Goal: Transaction & Acquisition: Download file/media

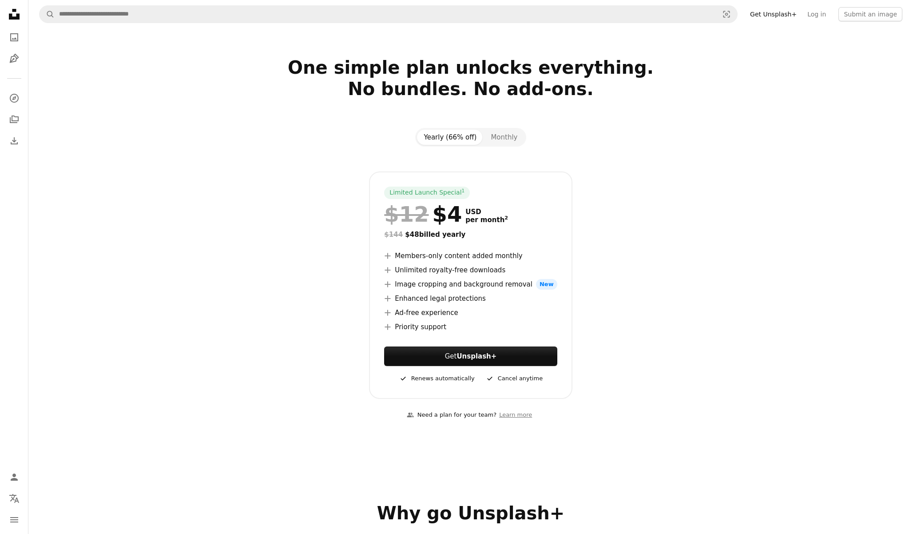
click at [364, 31] on div at bounding box center [470, 42] width 885 height 28
click at [332, 18] on input "Find visuals sitewide" at bounding box center [385, 14] width 661 height 17
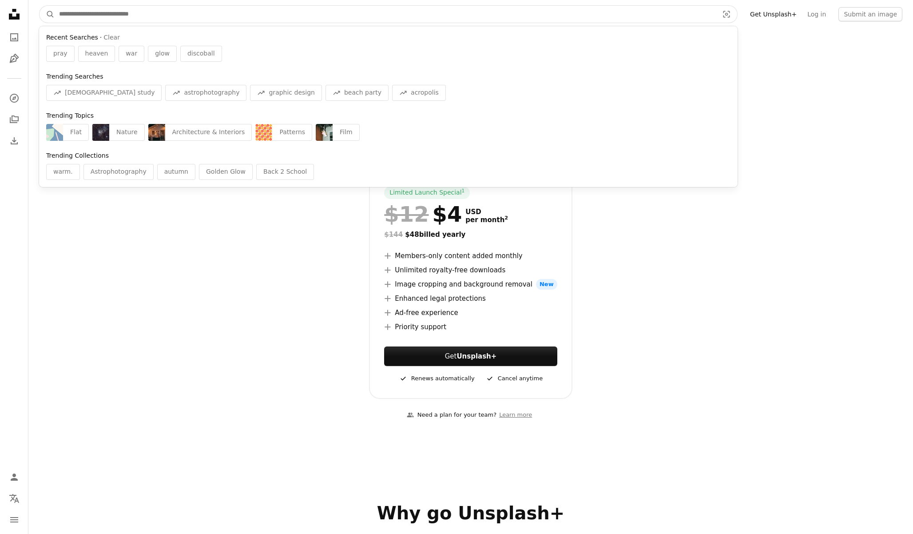
click at [281, 15] on input "Find visuals sitewide" at bounding box center [385, 14] width 661 height 17
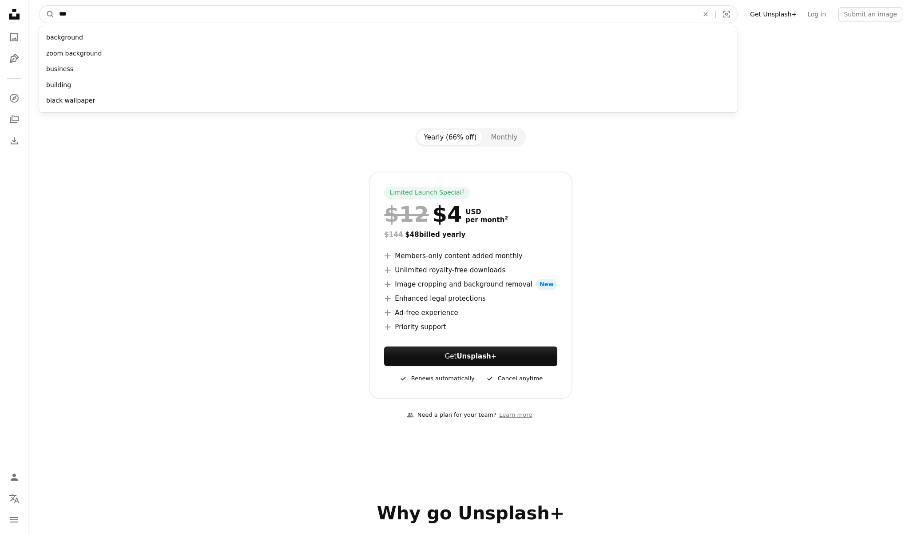
type input "****"
click button "A magnifying glass" at bounding box center [47, 14] width 15 height 17
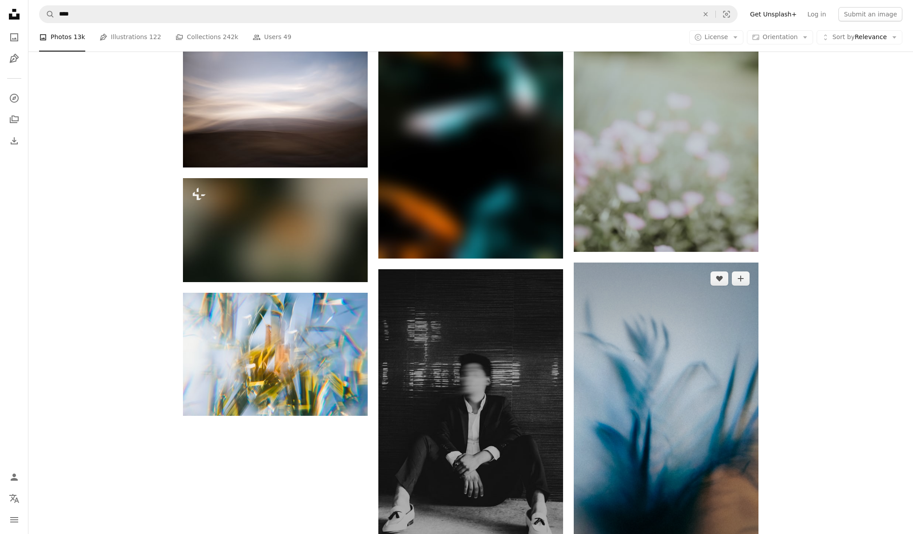
scroll to position [1484, 0]
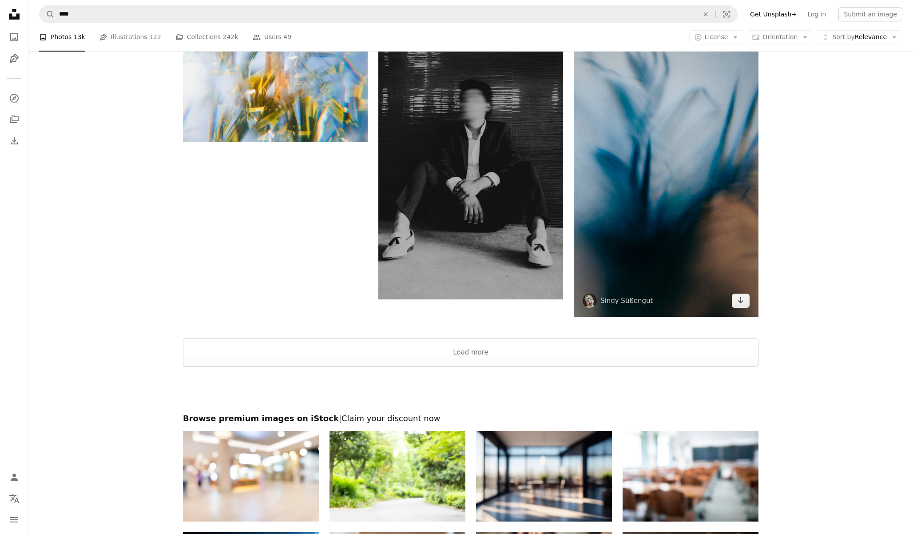
click at [692, 219] on img at bounding box center [666, 152] width 185 height 329
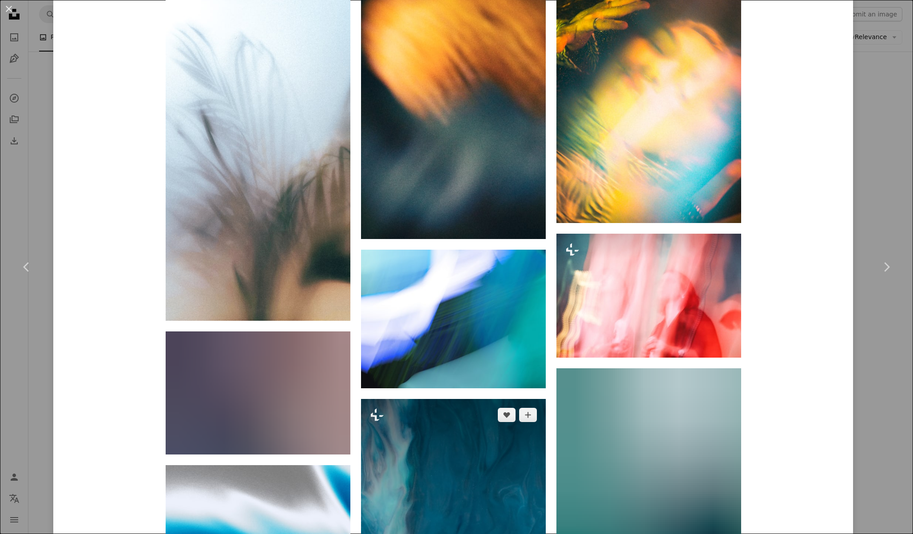
scroll to position [739, 0]
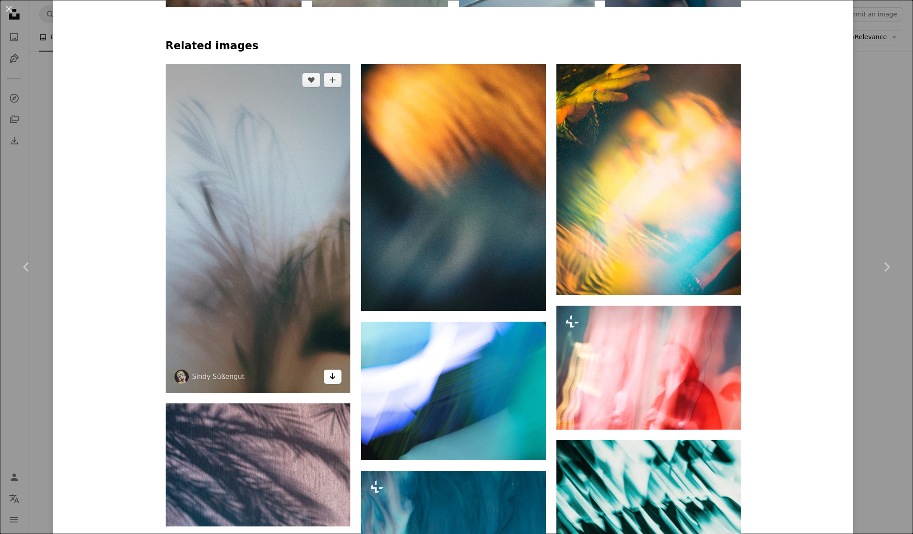
click at [336, 380] on icon "Arrow pointing down" at bounding box center [332, 376] width 7 height 11
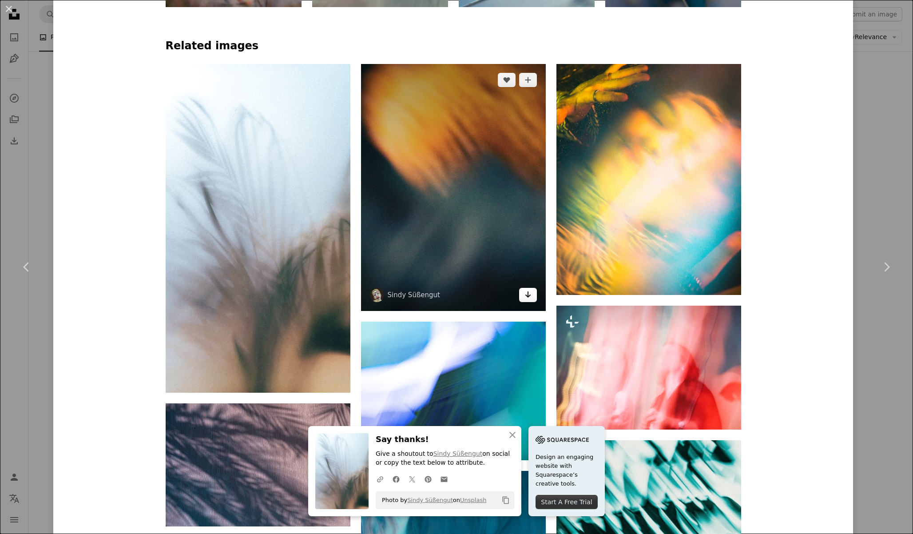
click at [531, 298] on icon "Arrow pointing down" at bounding box center [528, 294] width 7 height 11
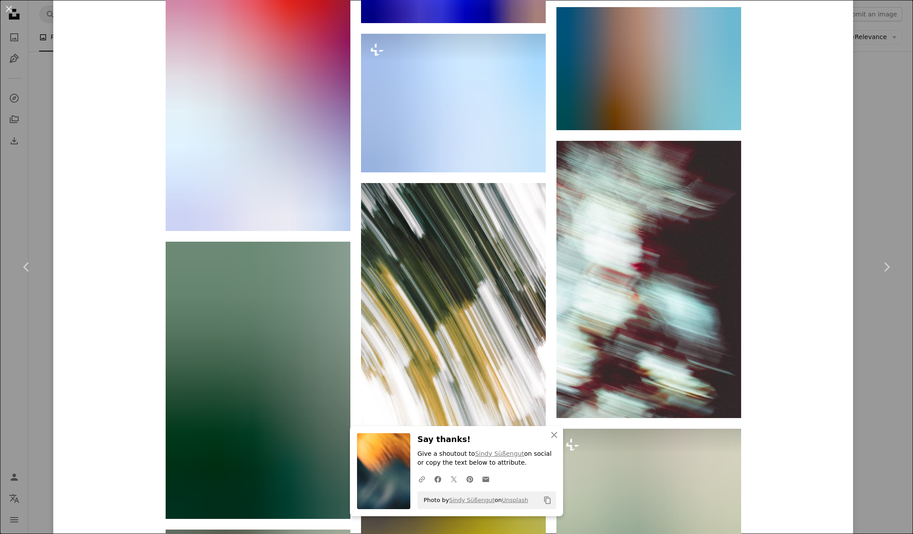
scroll to position [2129, 0]
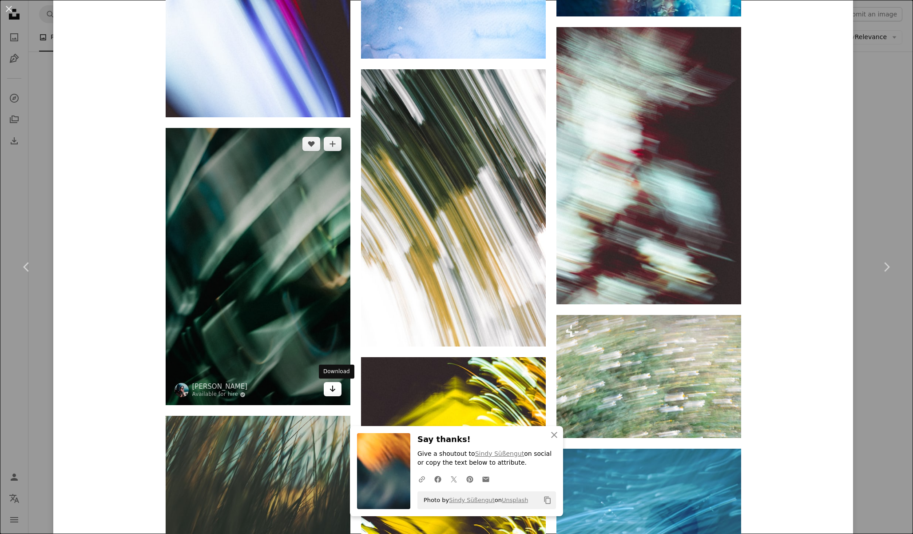
click at [332, 387] on icon "Arrow pointing down" at bounding box center [332, 388] width 7 height 11
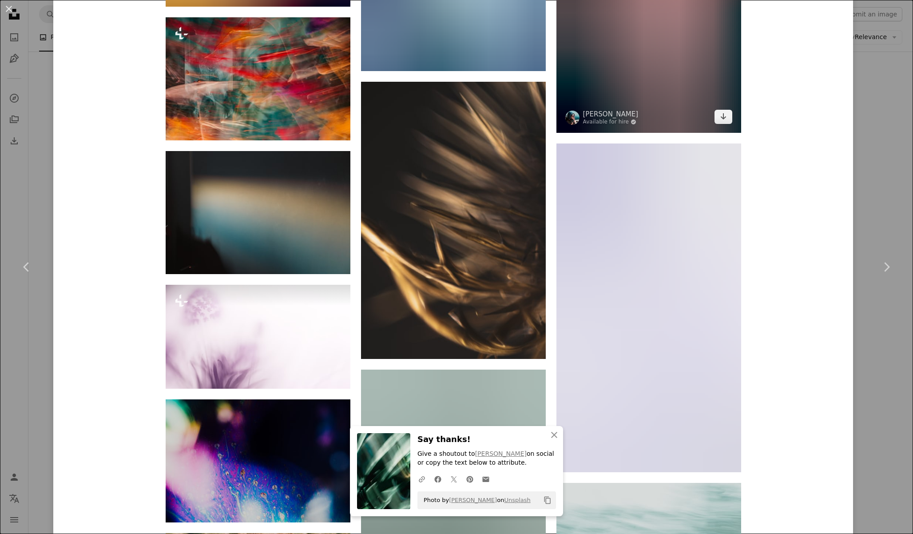
scroll to position [6009, 0]
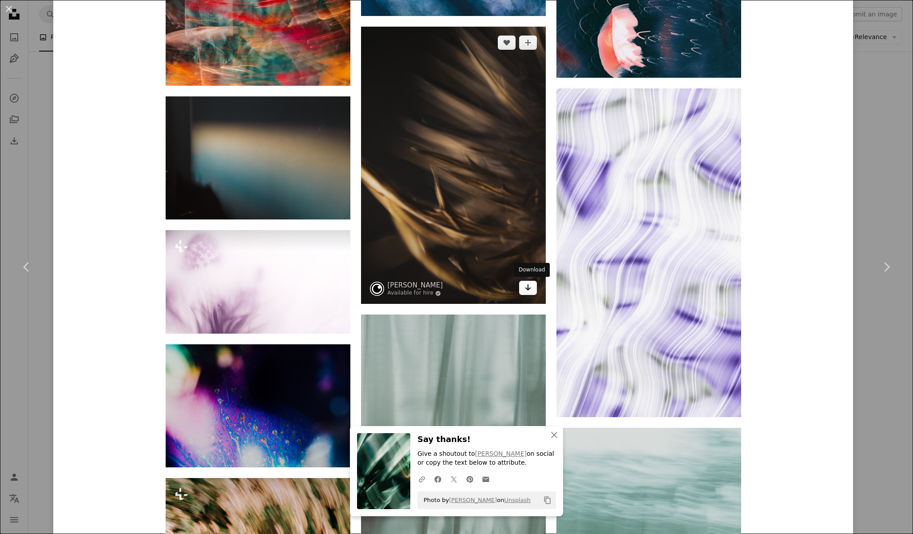
click at [532, 291] on icon "Arrow pointing down" at bounding box center [528, 287] width 7 height 11
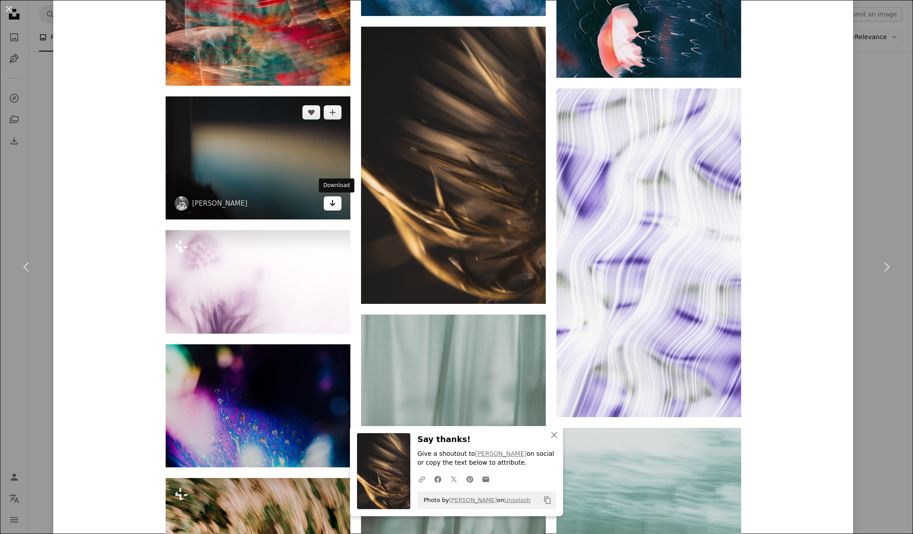
click at [336, 206] on icon "Arrow pointing down" at bounding box center [332, 203] width 7 height 11
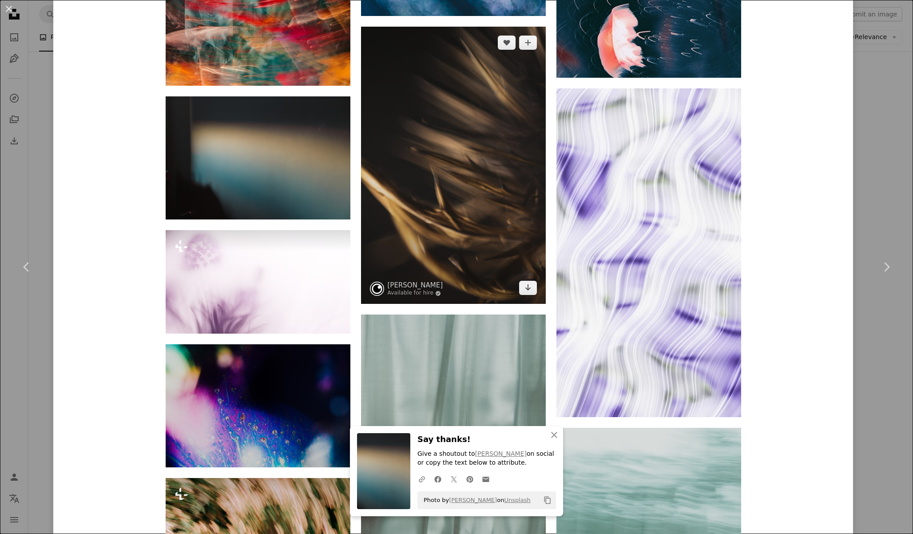
click at [422, 213] on img at bounding box center [453, 165] width 185 height 277
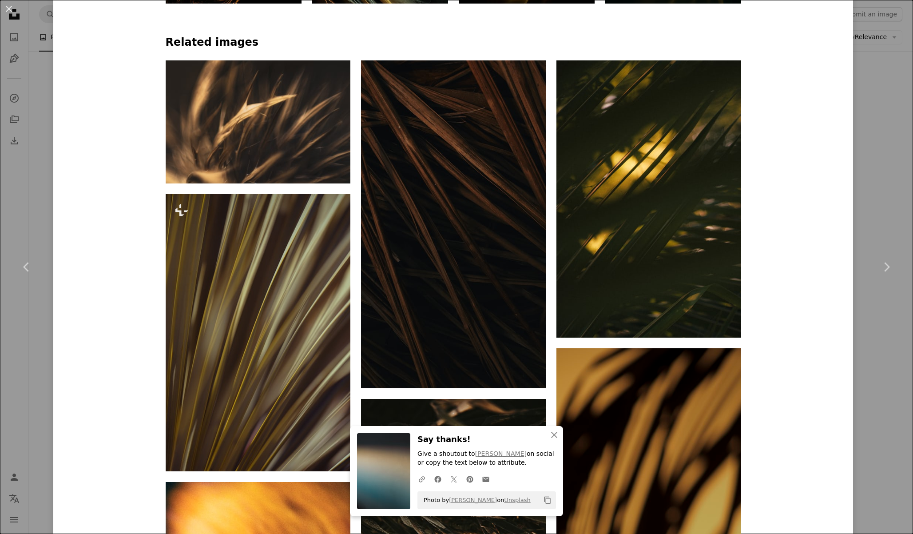
scroll to position [790, 0]
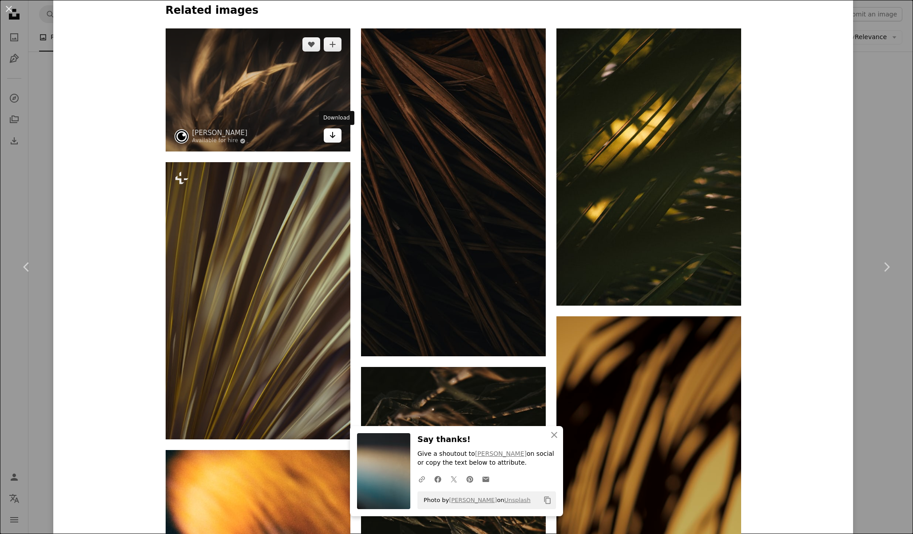
click at [335, 137] on icon "Download" at bounding box center [333, 135] width 6 height 6
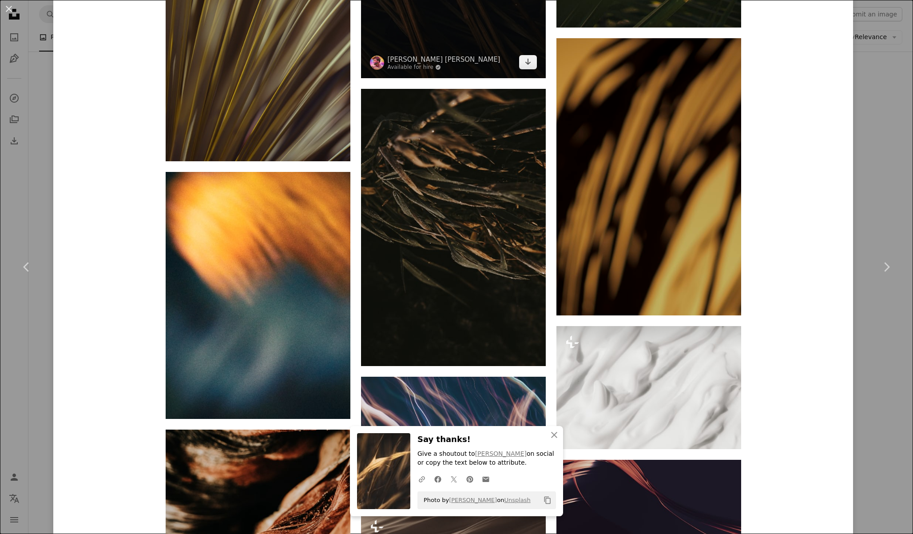
scroll to position [1162, 0]
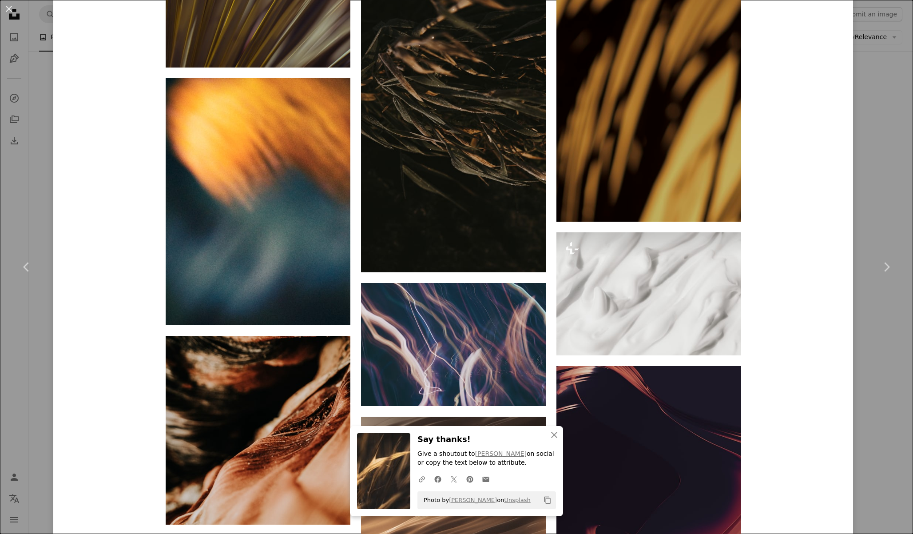
click at [31, 119] on div "An X shape Chevron left Chevron right [PERSON_NAME] Available for hire A checkm…" at bounding box center [456, 267] width 913 height 534
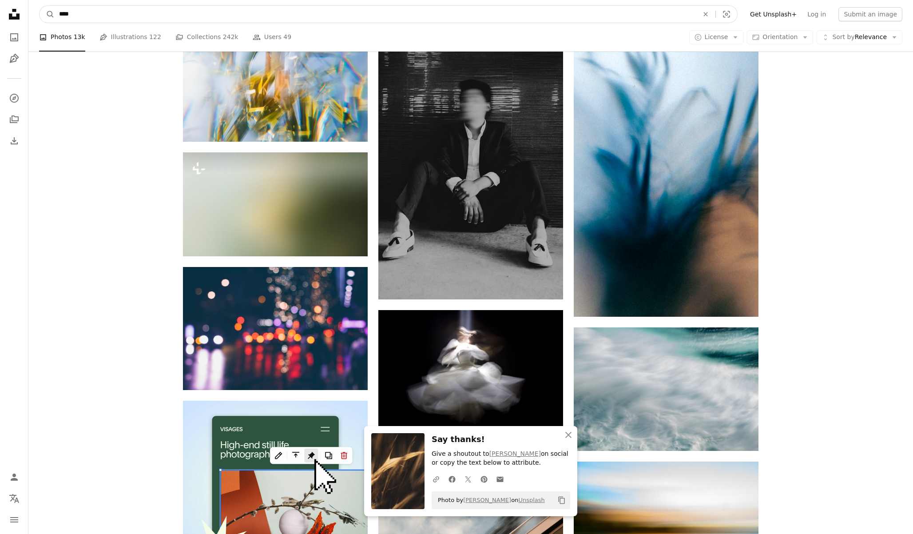
click at [207, 14] on input "****" at bounding box center [375, 14] width 641 height 17
type input "****"
click button "A magnifying glass" at bounding box center [47, 14] width 15 height 17
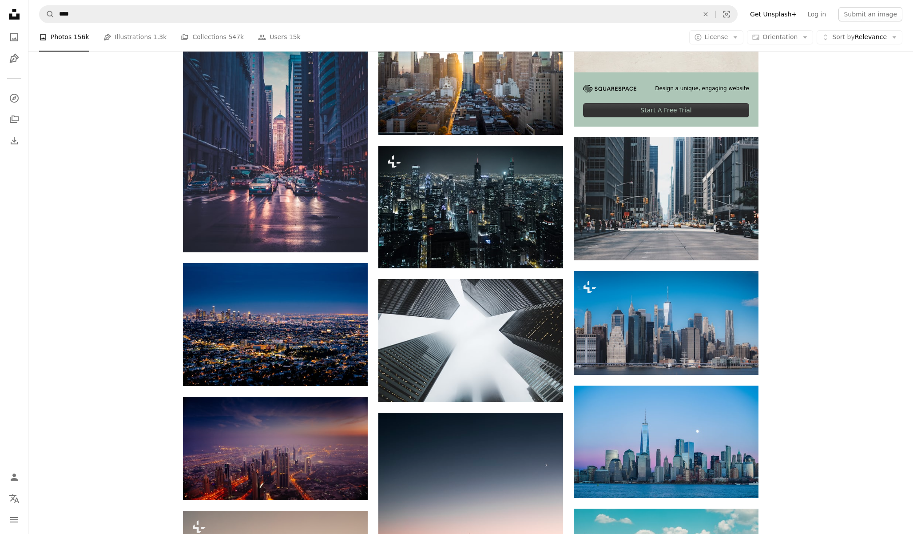
scroll to position [461, 0]
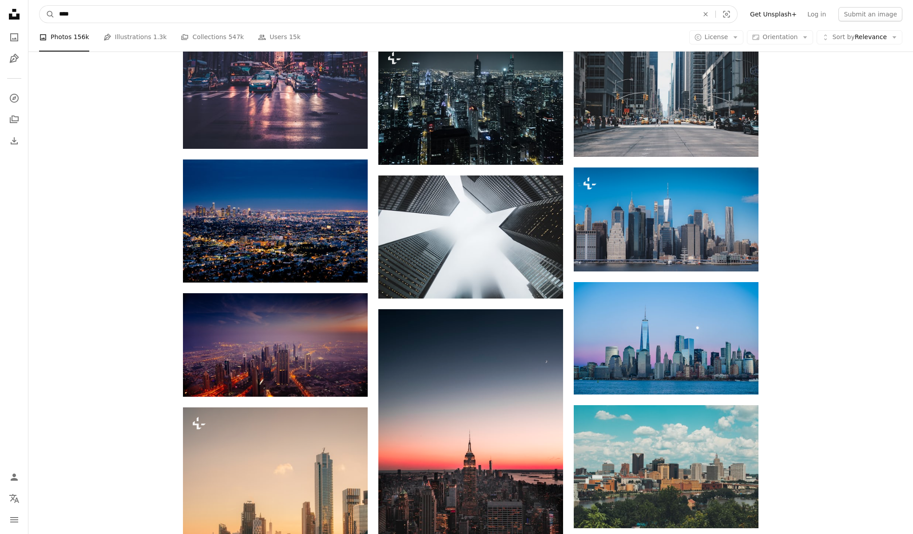
click at [432, 17] on input "****" at bounding box center [375, 14] width 641 height 17
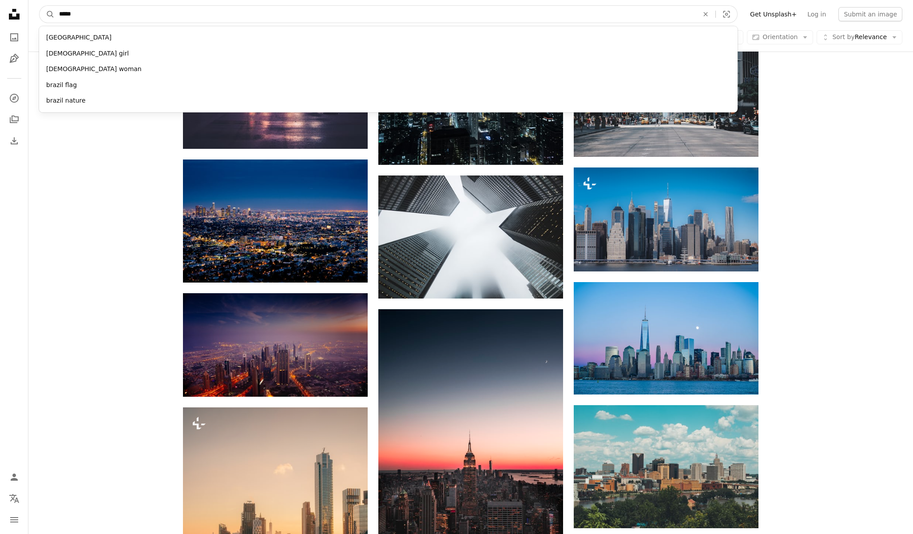
type input "******"
click button "A magnifying glass" at bounding box center [47, 14] width 15 height 17
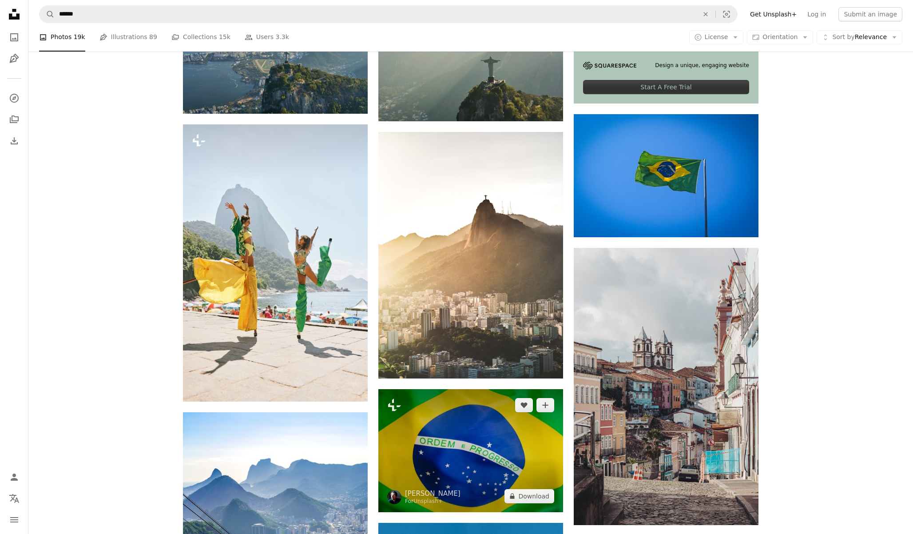
scroll to position [385, 0]
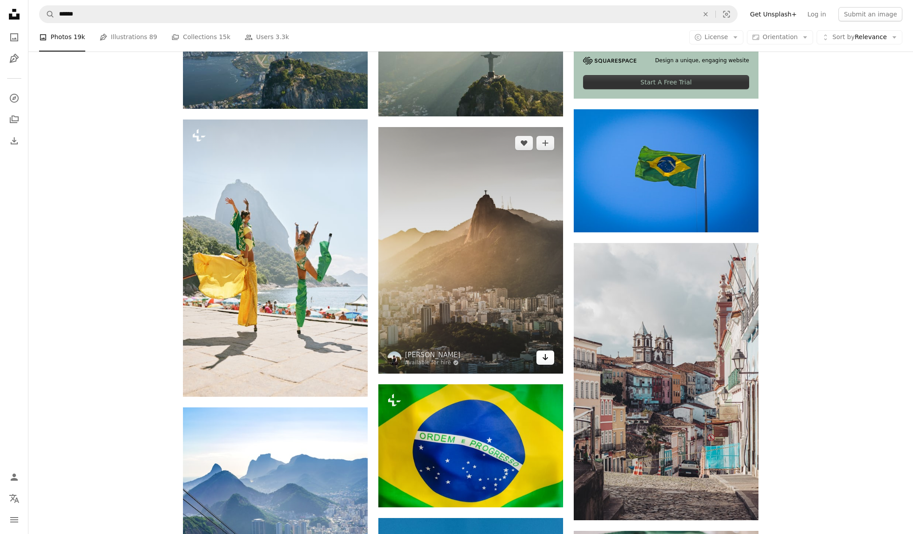
click at [547, 358] on icon "Download" at bounding box center [546, 357] width 6 height 6
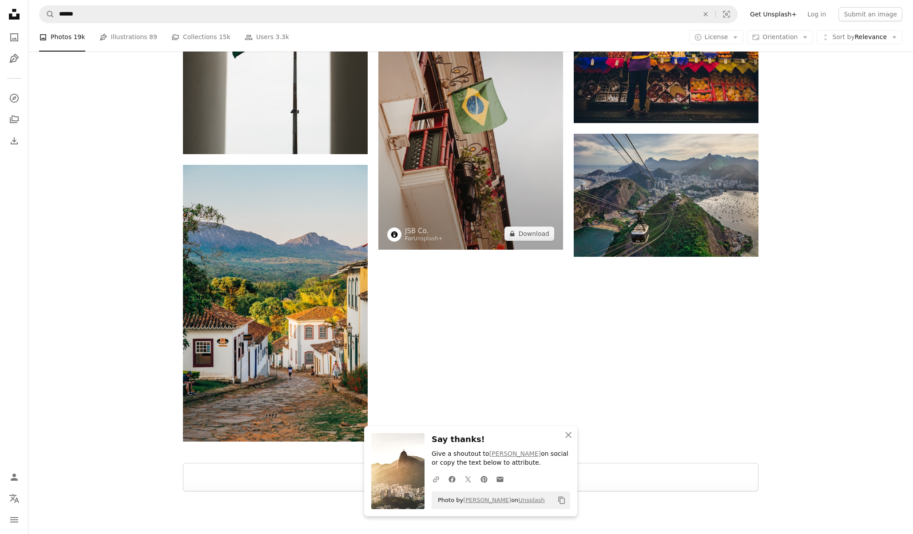
scroll to position [1398, 0]
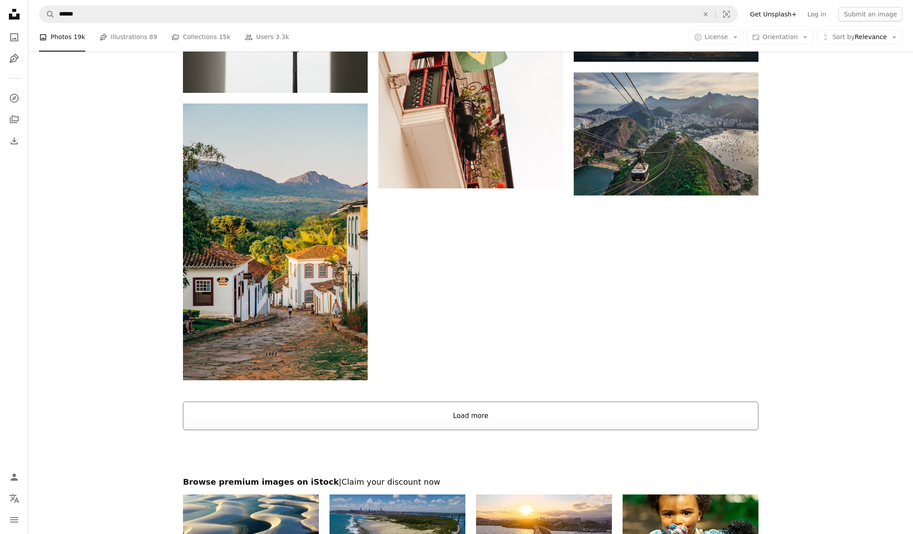
click at [471, 421] on button "Load more" at bounding box center [471, 416] width 576 height 28
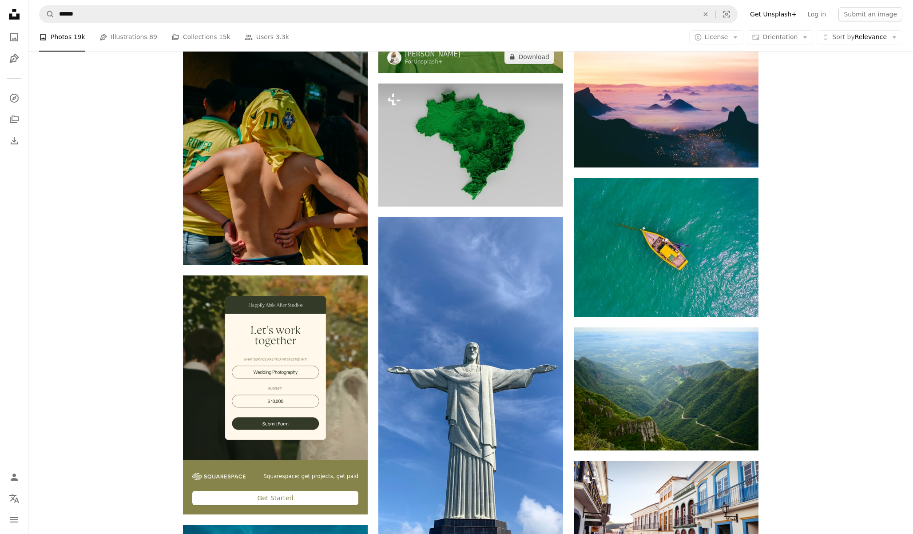
scroll to position [1972, 0]
